Goal: Task Accomplishment & Management: Manage account settings

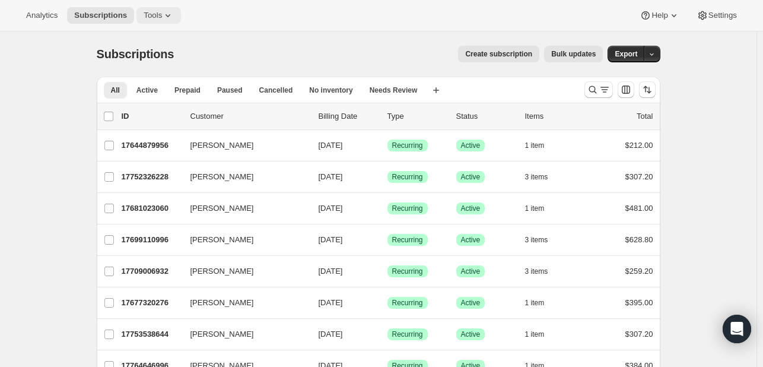
click at [154, 20] on span "Tools" at bounding box center [153, 15] width 18 height 9
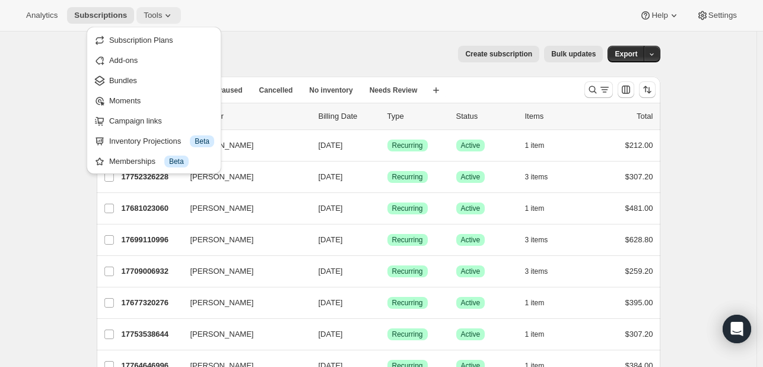
click at [154, 20] on span "Tools" at bounding box center [153, 15] width 18 height 9
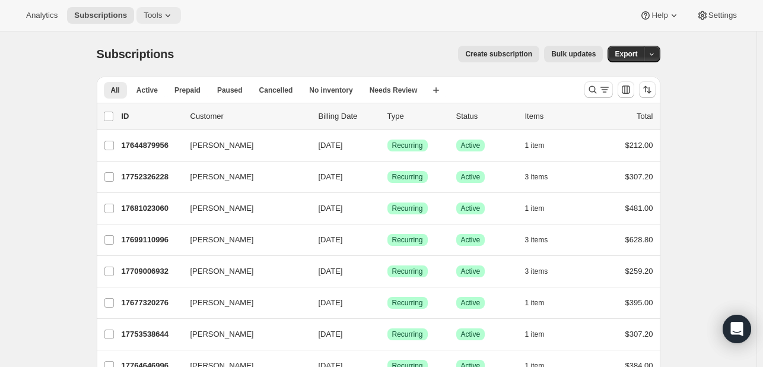
click at [154, 20] on span "Tools" at bounding box center [153, 15] width 18 height 9
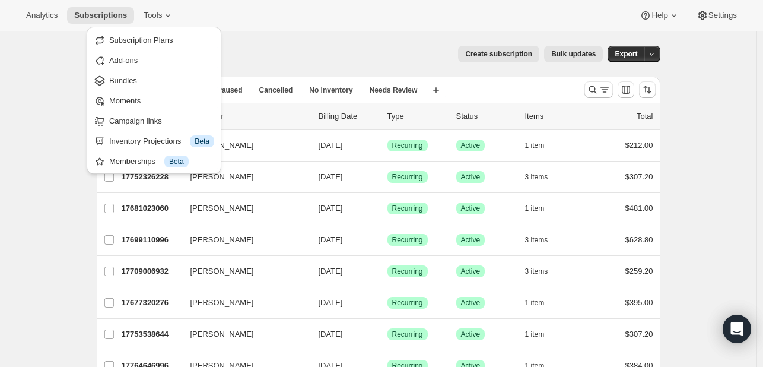
click at [332, 9] on div "Analytics Subscriptions Tools Help Settings" at bounding box center [381, 15] width 763 height 31
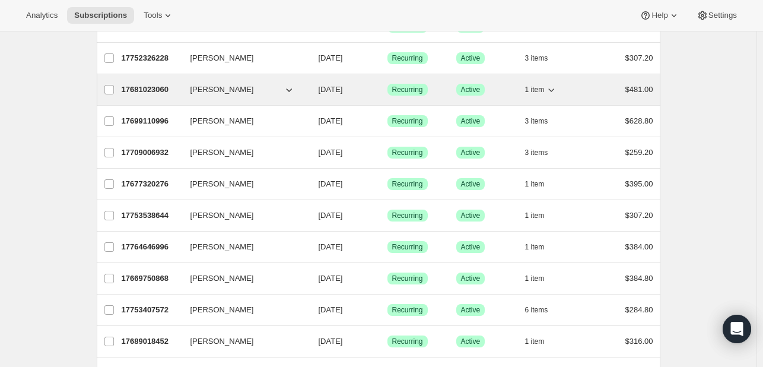
scroll to position [59, 0]
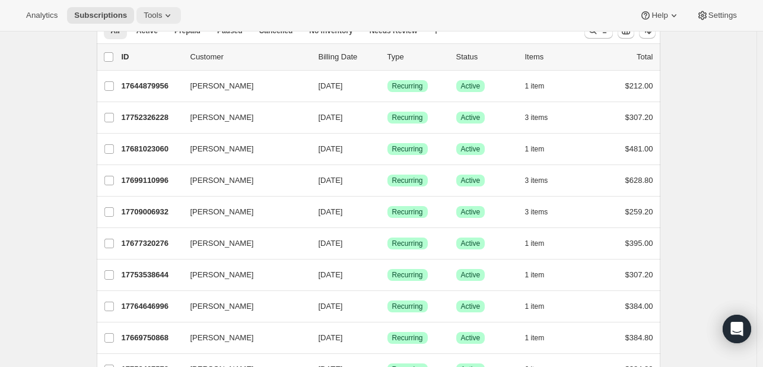
click at [162, 20] on icon at bounding box center [168, 15] width 12 height 12
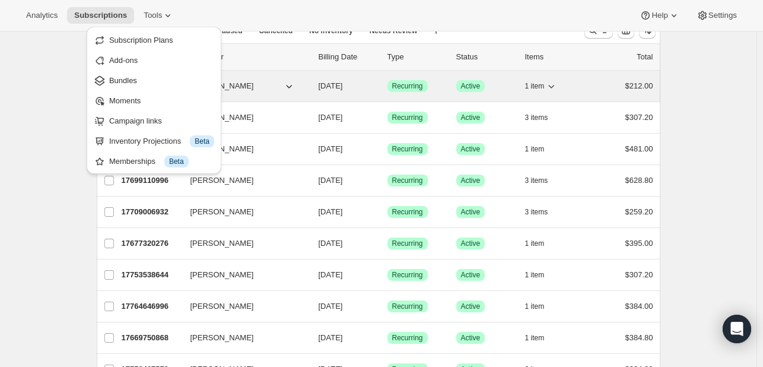
click at [135, 77] on span "Bundles" at bounding box center [161, 81] width 105 height 12
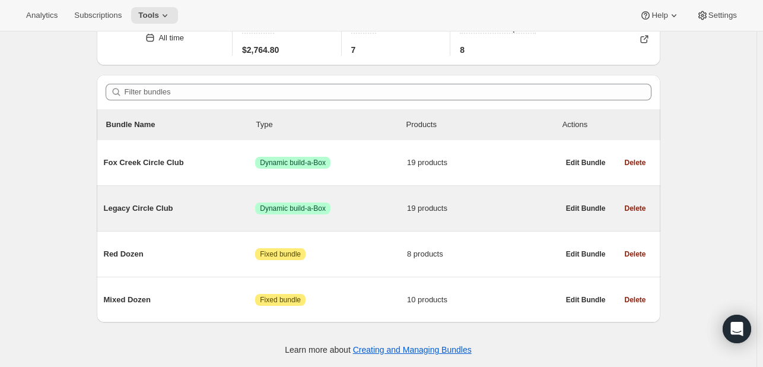
scroll to position [65, 0]
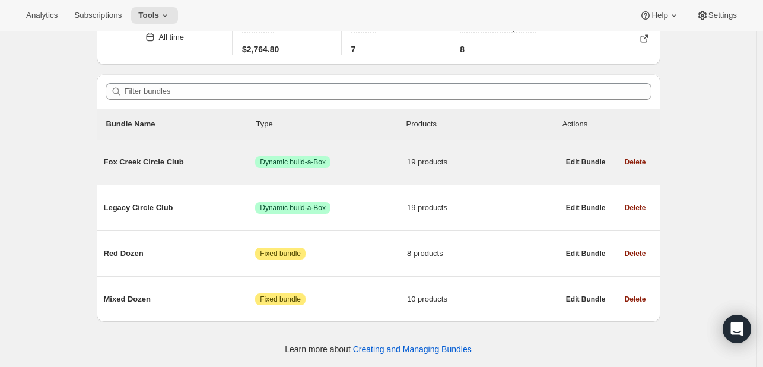
click at [154, 161] on span "Fox Creek Circle Club" at bounding box center [180, 162] width 152 height 12
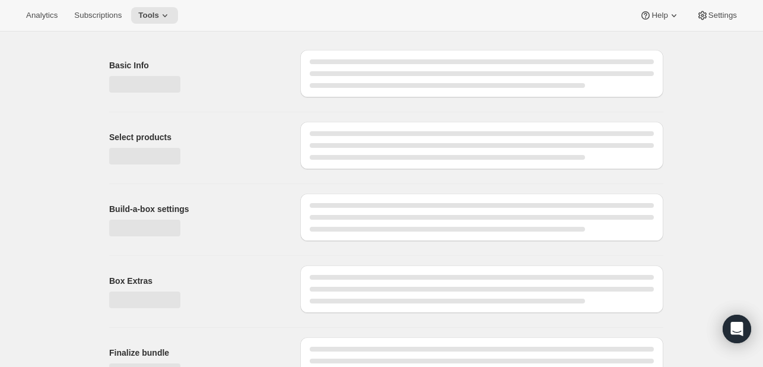
scroll to position [61, 0]
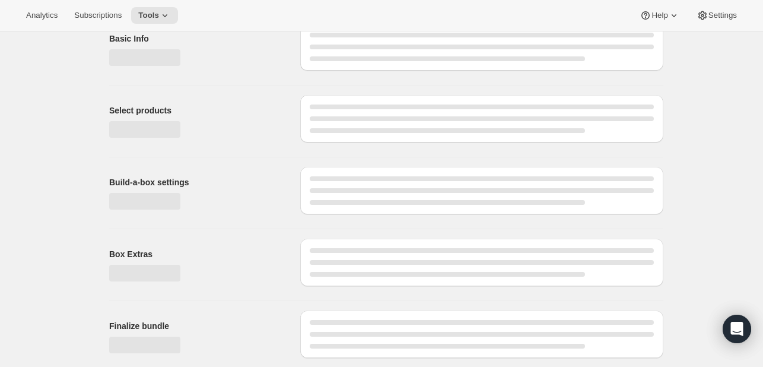
type input "Fox Creek Circle Club"
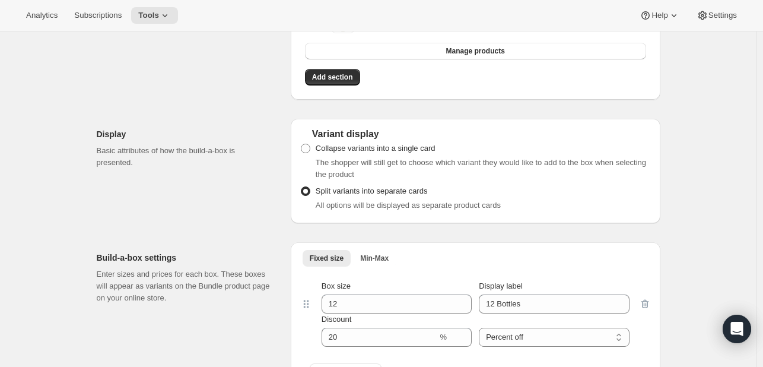
scroll to position [1075, 0]
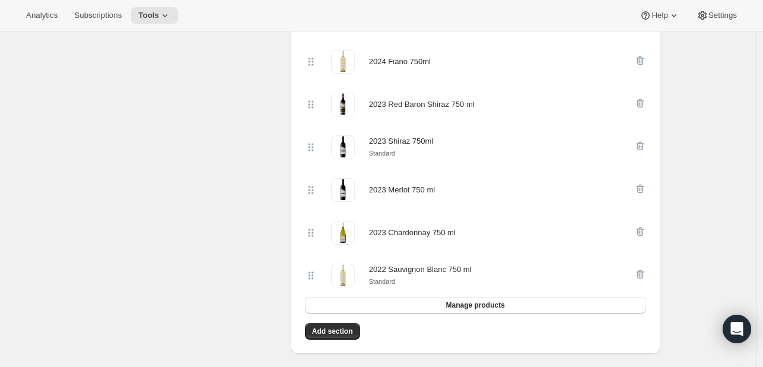
scroll to position [837, 0]
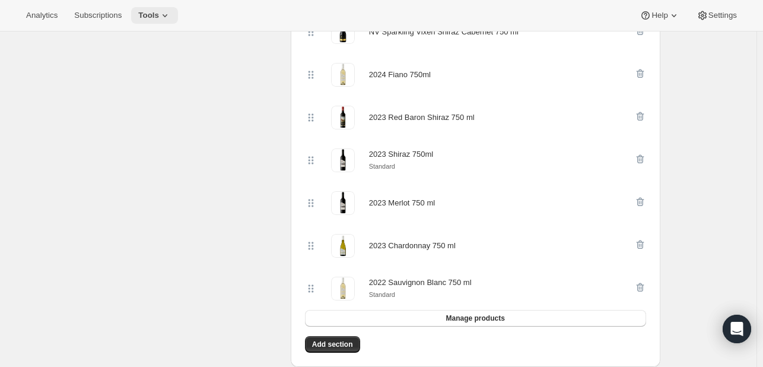
click at [157, 22] on button "Tools" at bounding box center [154, 15] width 47 height 17
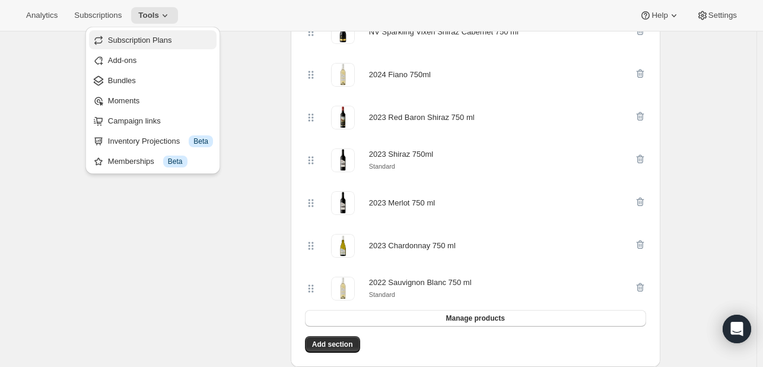
click at [160, 44] on span "Subscription Plans" at bounding box center [140, 40] width 64 height 9
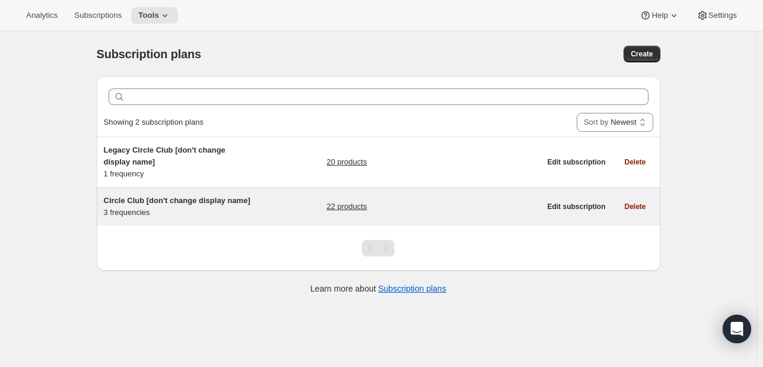
click at [169, 196] on span "Circle Club [don't change display name]" at bounding box center [177, 200] width 147 height 9
click at [156, 197] on span "Circle Club [don't change display name]" at bounding box center [177, 200] width 147 height 9
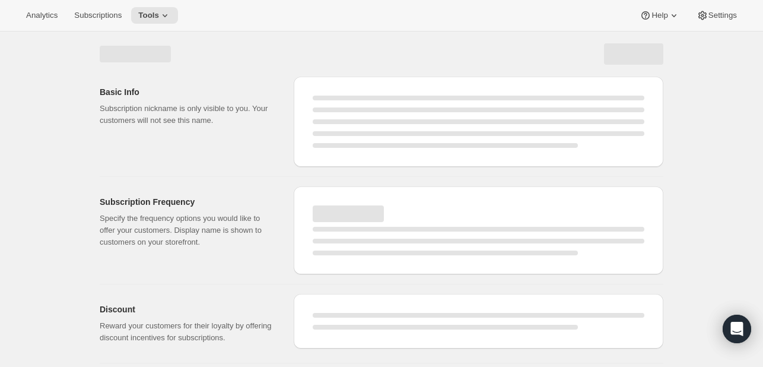
select select "WEEK"
select select "MONTH"
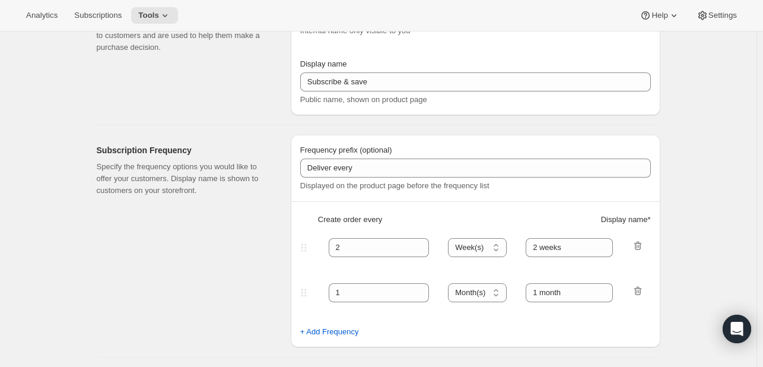
checkbox input "true"
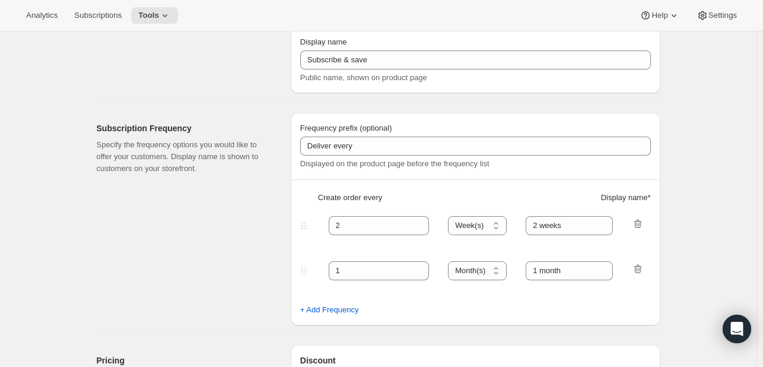
type input "Circle Club [don't change display name]"
type input "Fox Creek Circle Club"
type input "3"
select select "MONTH"
type input "3 months"
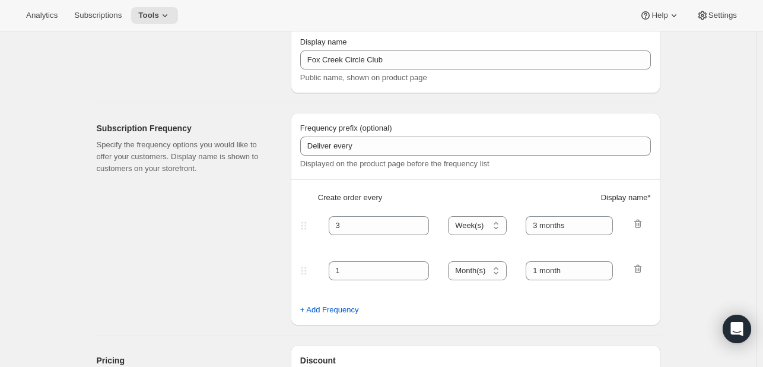
type input "4"
type input "4 months"
checkbox input "true"
select select "MONTH"
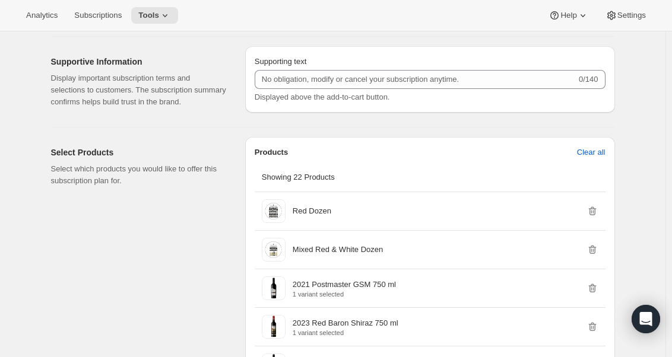
scroll to position [981, 0]
